Goal: Book appointment/travel/reservation

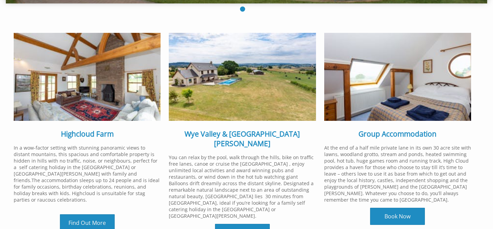
scroll to position [209, 0]
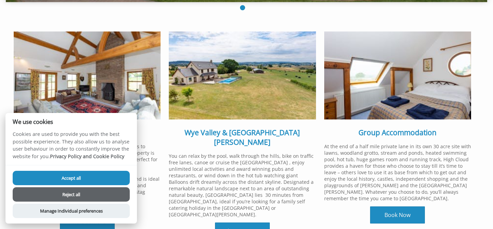
click at [117, 196] on button "Reject all" at bounding box center [71, 194] width 117 height 14
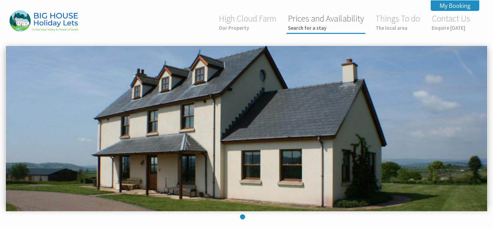
click at [344, 23] on link "Prices and Availability Search for a stay" at bounding box center [326, 22] width 76 height 18
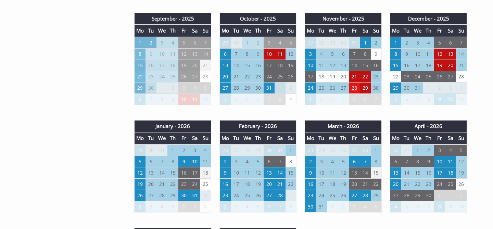
scroll to position [537, 0]
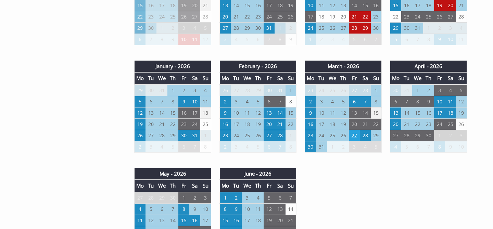
click at [353, 133] on td "27" at bounding box center [354, 135] width 11 height 11
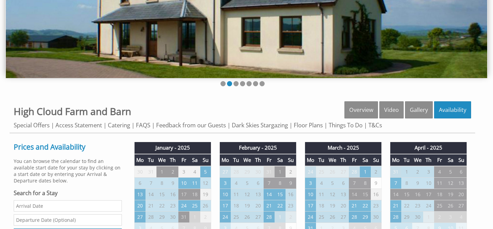
scroll to position [195, 0]
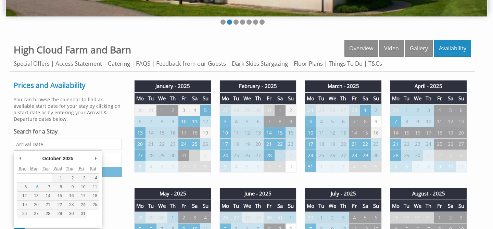
click at [112, 147] on input "Date" at bounding box center [68, 144] width 108 height 11
type input "27/03/2026"
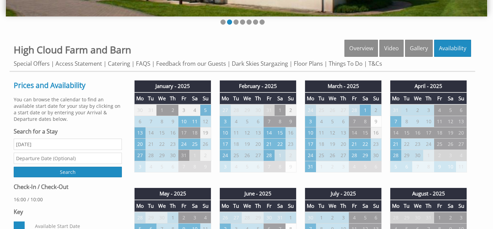
click at [97, 160] on input "text" at bounding box center [68, 158] width 108 height 11
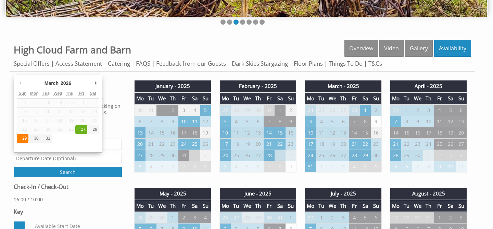
type input "29/03/2026"
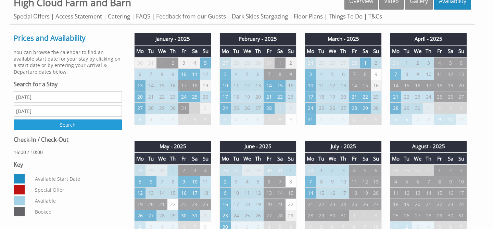
scroll to position [243, 0]
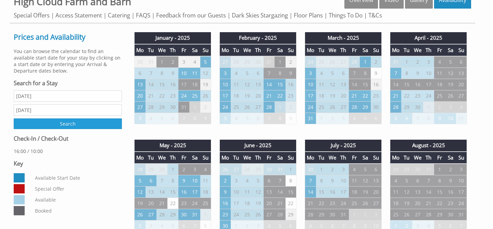
click at [88, 124] on input "Search" at bounding box center [68, 123] width 108 height 11
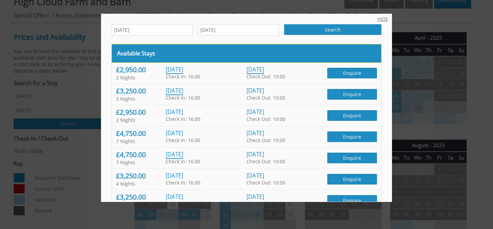
click at [380, 18] on link "HIDE" at bounding box center [382, 19] width 11 height 7
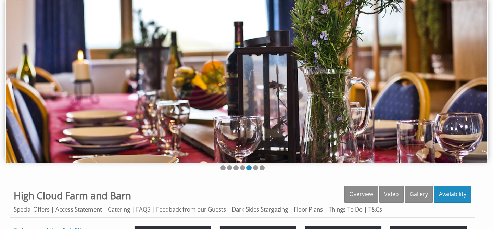
scroll to position [0, 0]
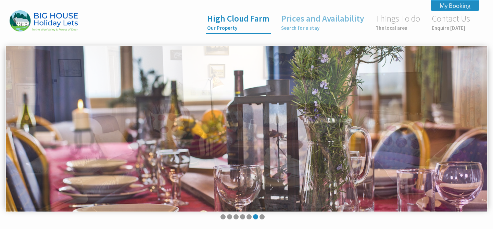
click at [264, 20] on link "High Cloud Farm Our Property" at bounding box center [238, 22] width 62 height 18
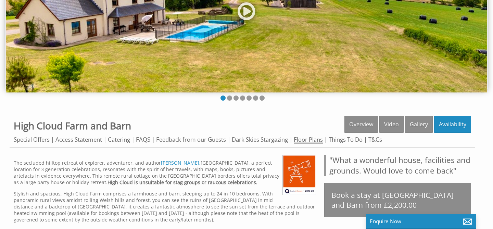
scroll to position [53, 0]
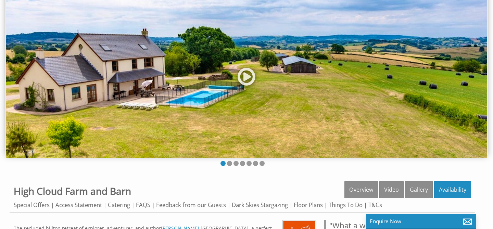
click at [337, 88] on img at bounding box center [246, 74] width 481 height 165
click at [230, 161] on li at bounding box center [229, 163] width 5 height 5
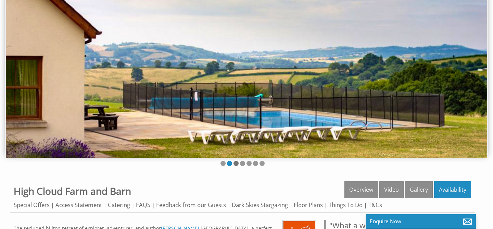
click at [235, 163] on li at bounding box center [235, 163] width 5 height 5
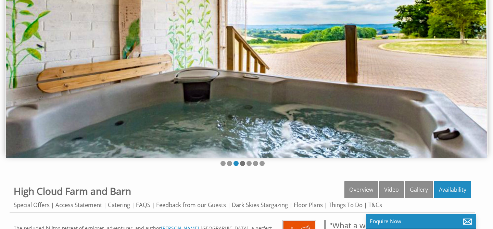
click at [243, 164] on li at bounding box center [242, 163] width 5 height 5
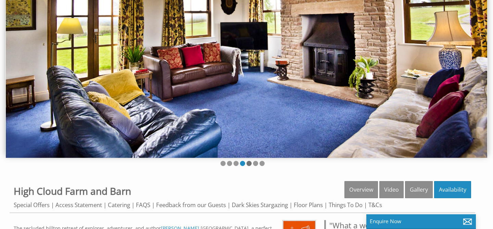
click at [247, 163] on li at bounding box center [248, 163] width 5 height 5
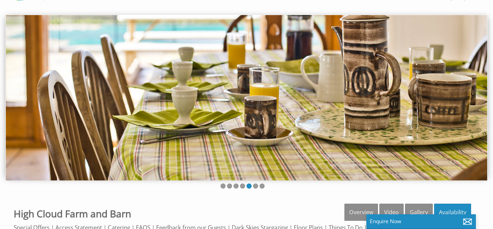
scroll to position [34, 0]
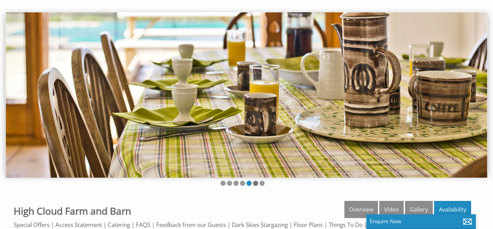
click at [254, 183] on li at bounding box center [255, 183] width 5 height 5
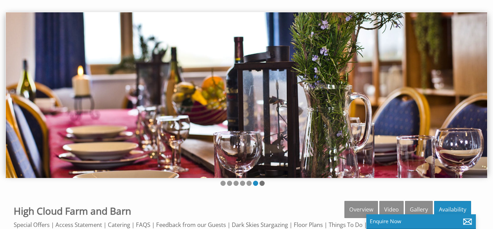
click at [263, 183] on li at bounding box center [261, 183] width 5 height 5
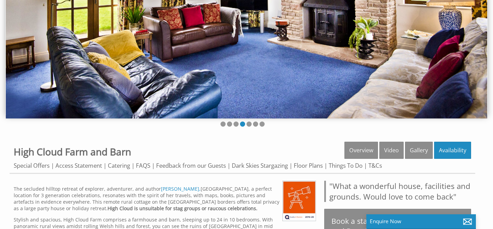
scroll to position [69, 0]
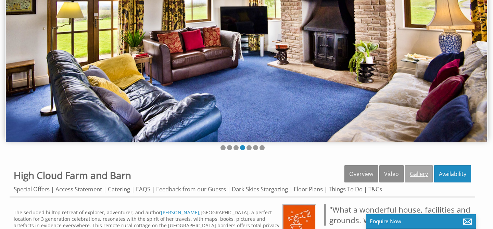
click at [421, 172] on link "Gallery" at bounding box center [419, 173] width 28 height 17
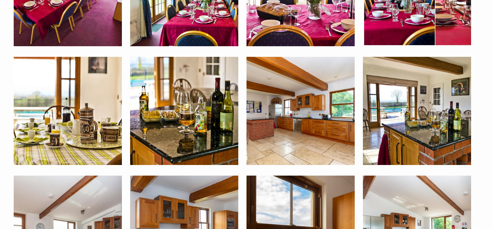
scroll to position [711, 0]
